Goal: Obtain resource: Download file/media

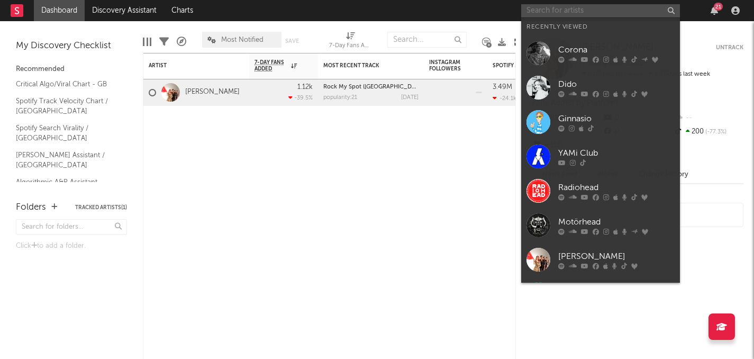
click at [551, 6] on input "text" at bounding box center [600, 10] width 159 height 13
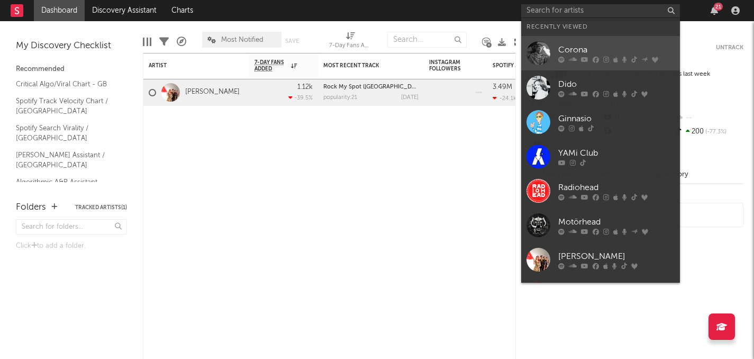
click at [553, 54] on link "Corona" at bounding box center [600, 53] width 159 height 34
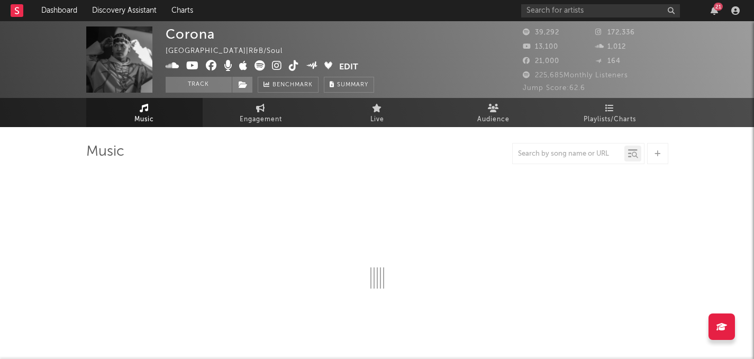
scroll to position [13, 0]
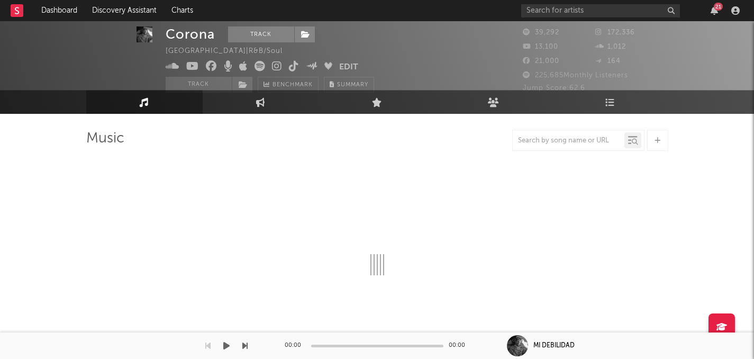
select select "6m"
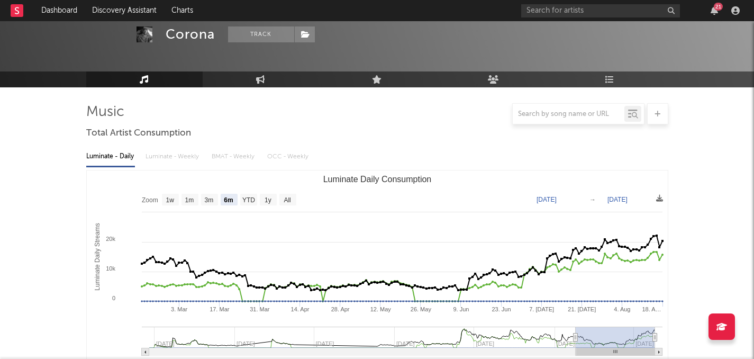
scroll to position [0, 0]
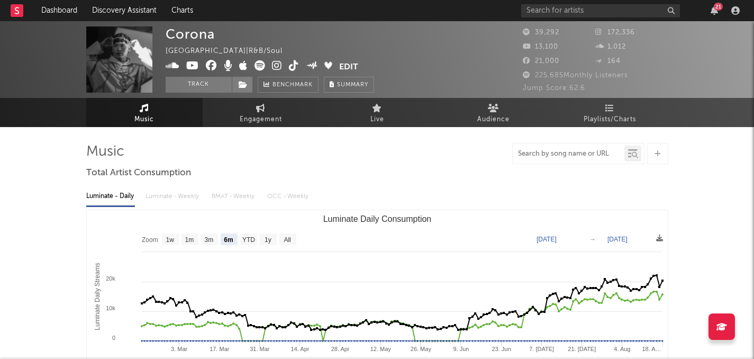
click at [564, 156] on input "text" at bounding box center [568, 154] width 112 height 8
type input "rhythm of the night"
click at [638, 159] on div at bounding box center [632, 153] width 17 height 16
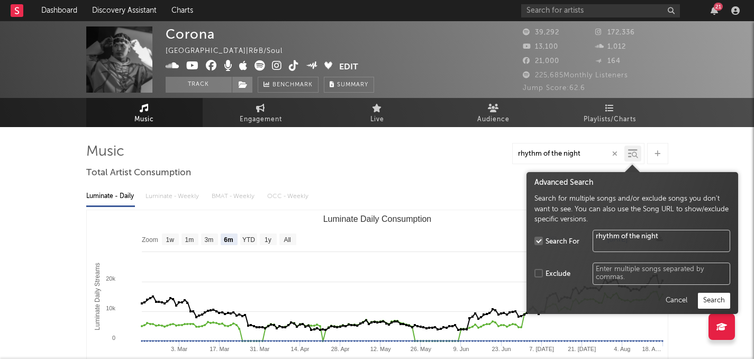
click at [706, 296] on button "Search" at bounding box center [713, 300] width 32 height 16
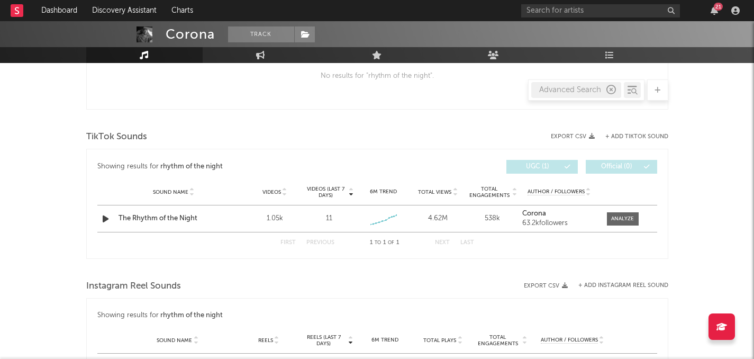
scroll to position [488, 0]
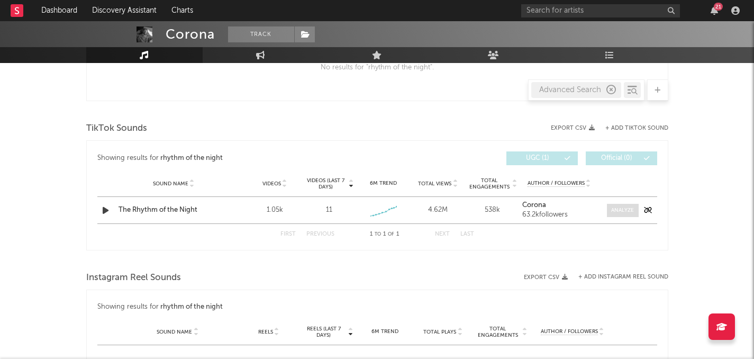
click at [617, 208] on div at bounding box center [622, 210] width 23 height 8
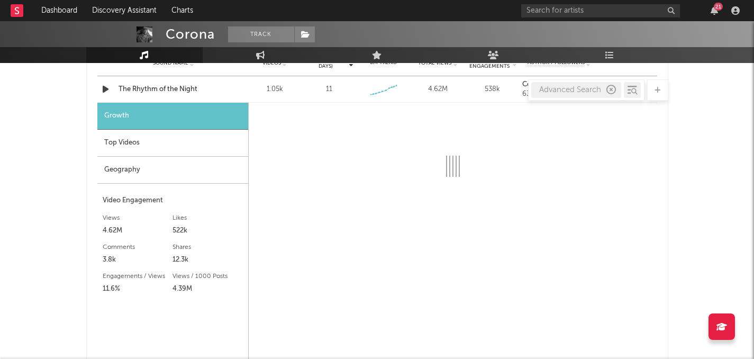
scroll to position [611, 0]
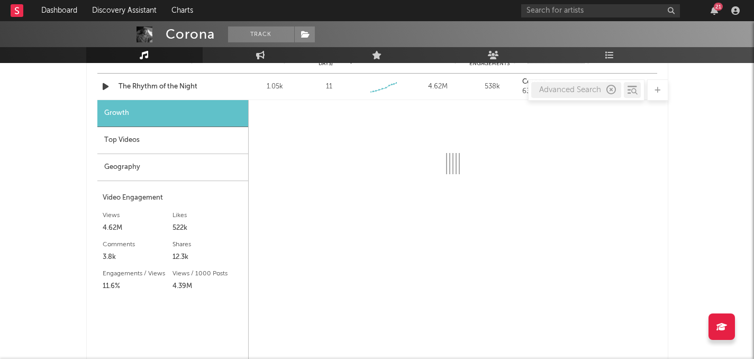
select select "6m"
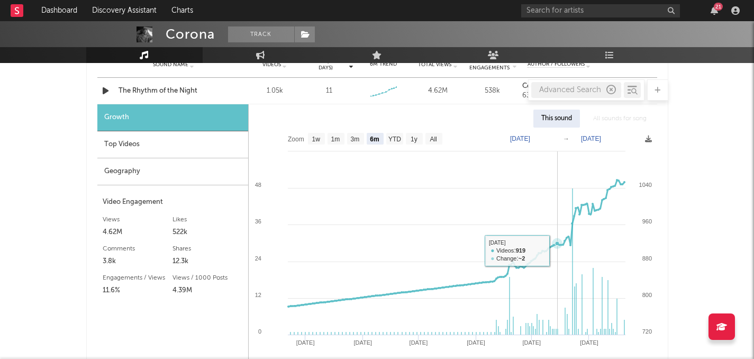
scroll to position [609, 0]
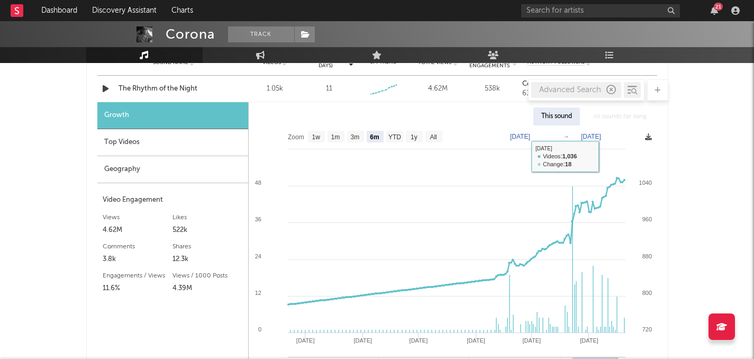
click at [648, 134] on icon at bounding box center [648, 136] width 7 height 7
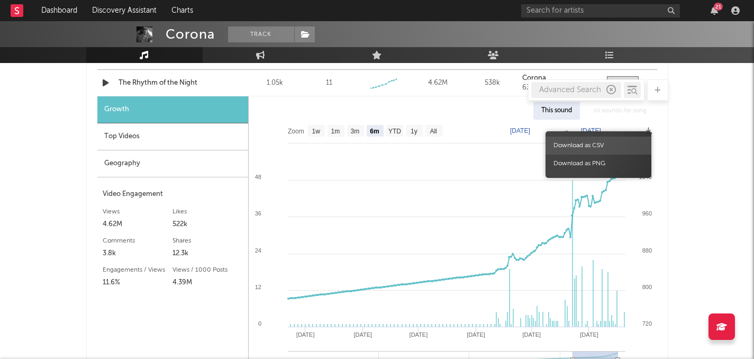
click at [590, 144] on span "Download as CSV" at bounding box center [598, 145] width 106 height 18
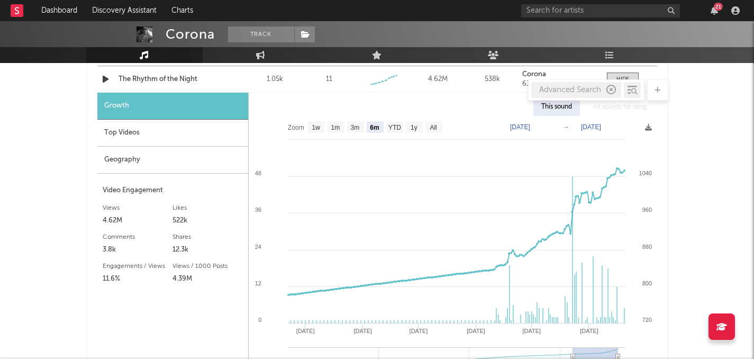
scroll to position [623, 0]
